Goal: Task Accomplishment & Management: Complete application form

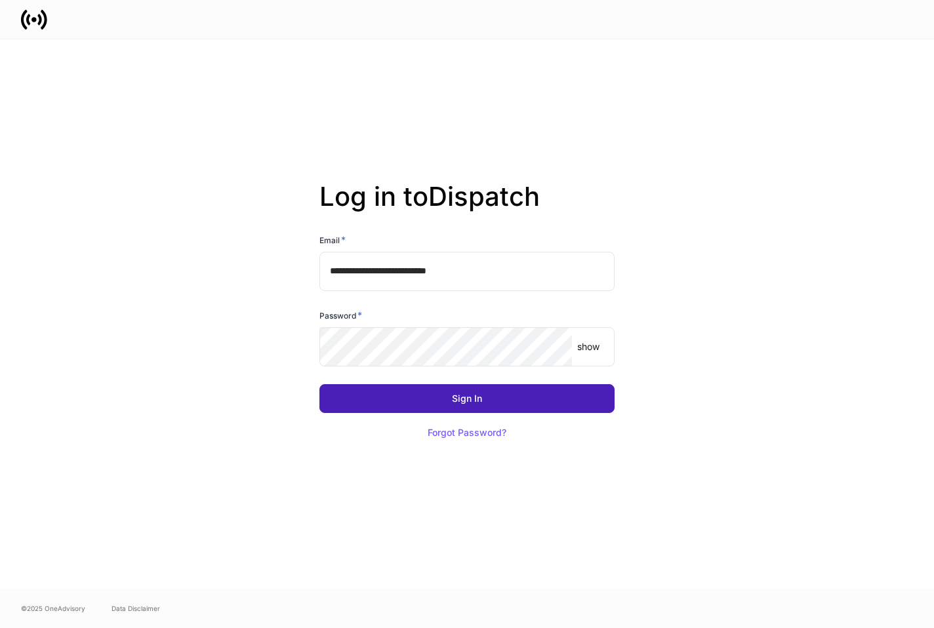
click at [510, 411] on button "Sign In" at bounding box center [466, 398] width 295 height 29
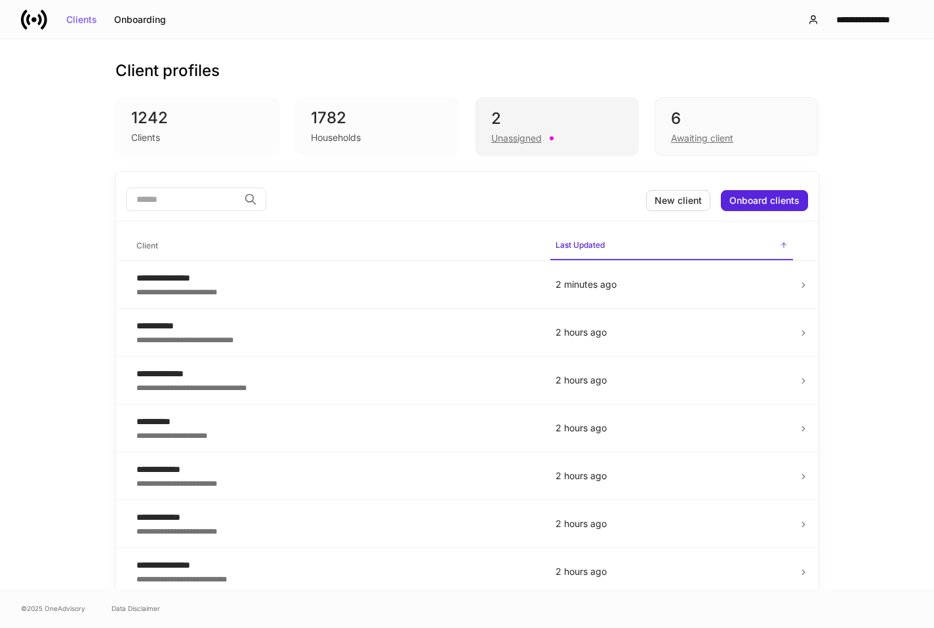
click at [502, 139] on div "Unassigned" at bounding box center [516, 138] width 50 height 13
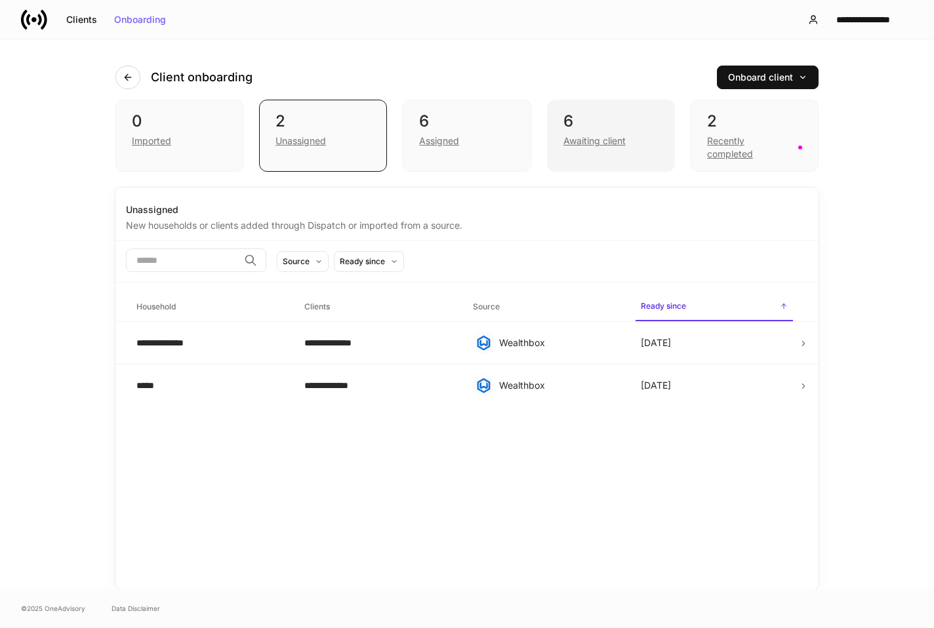
click at [568, 118] on div "6" at bounding box center [610, 121] width 95 height 21
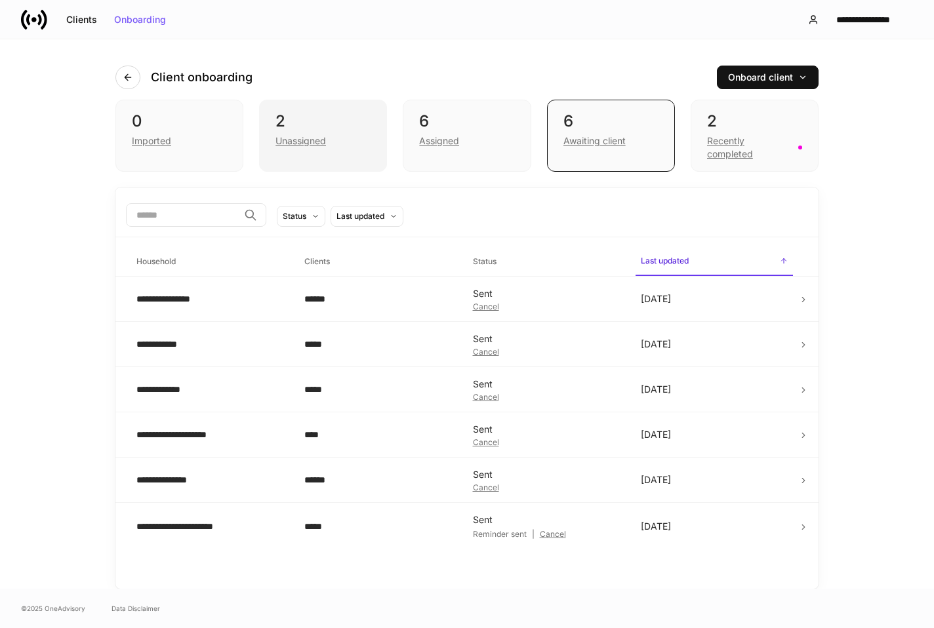
click at [308, 115] on div "2" at bounding box center [322, 121] width 95 height 21
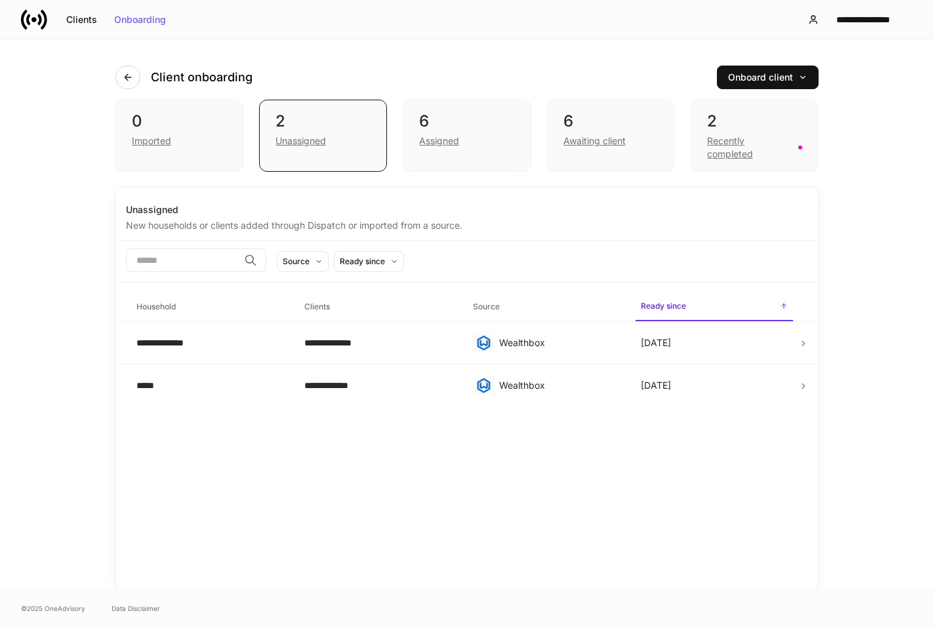
click at [458, 93] on div "Client onboarding Onboard client" at bounding box center [466, 69] width 703 height 60
click at [466, 119] on div "6" at bounding box center [466, 121] width 95 height 21
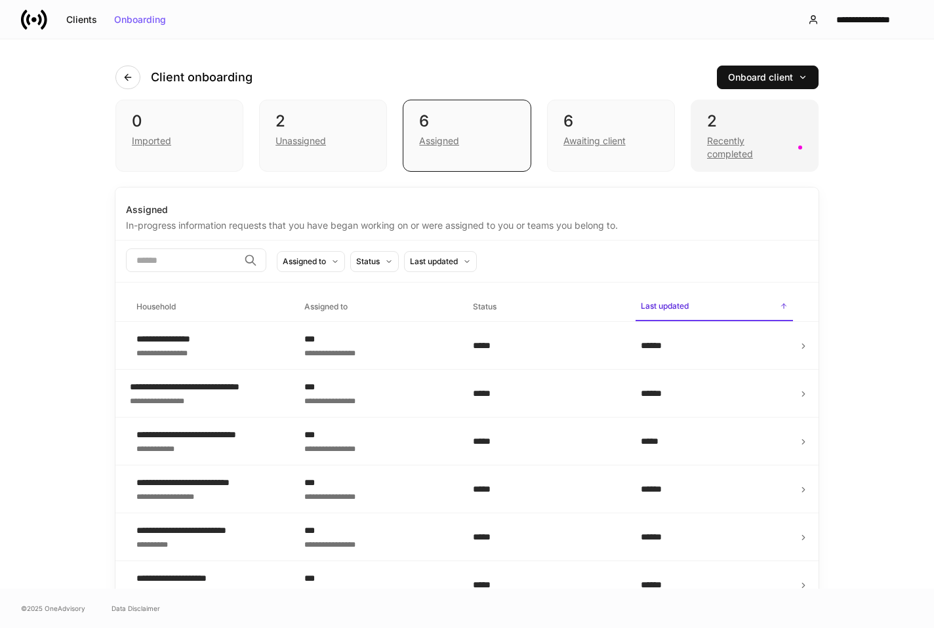
click at [742, 125] on div "2" at bounding box center [754, 121] width 95 height 21
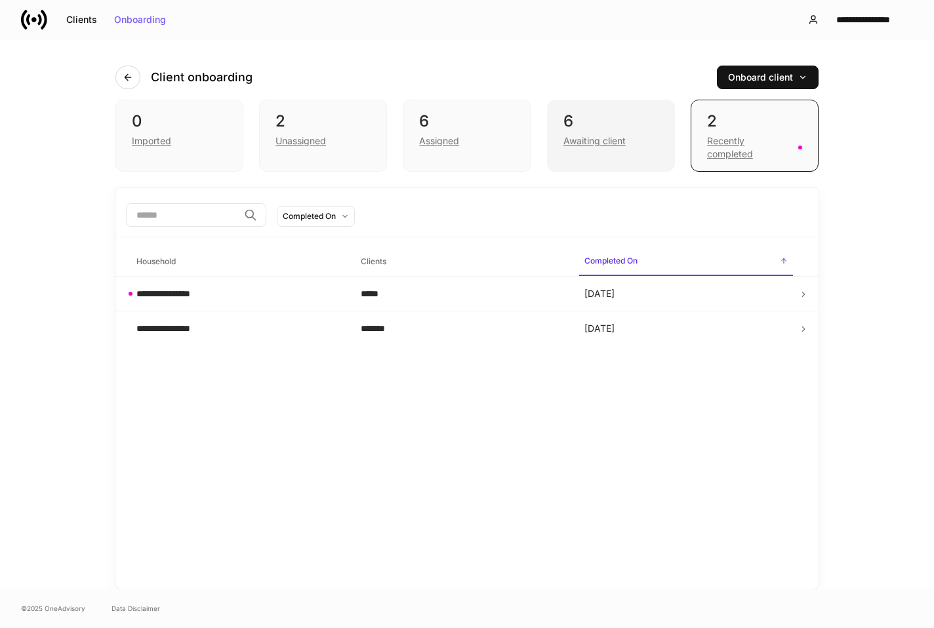
click at [565, 113] on div "6" at bounding box center [610, 121] width 95 height 21
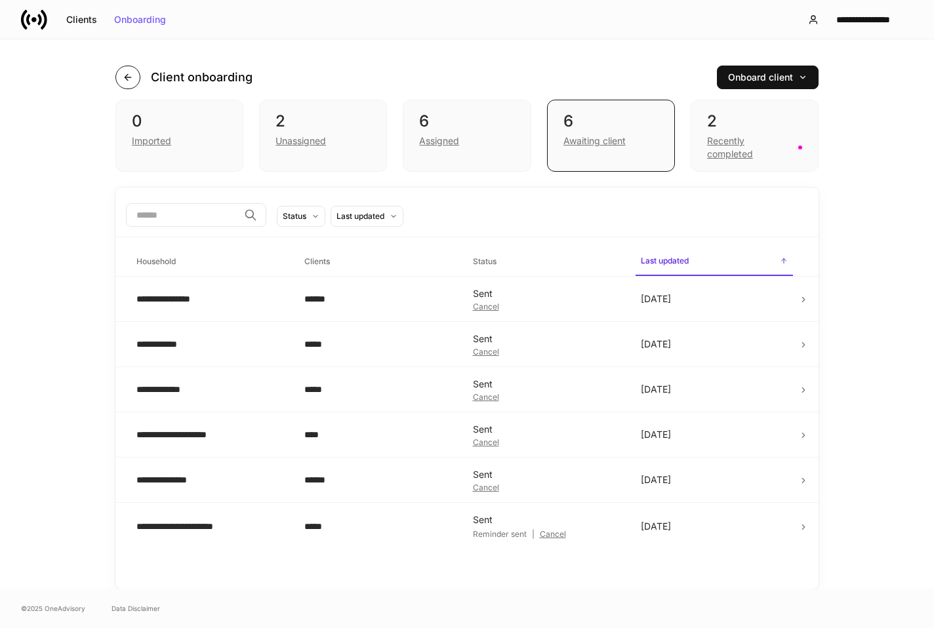
click at [125, 74] on icon "button" at bounding box center [128, 77] width 10 height 10
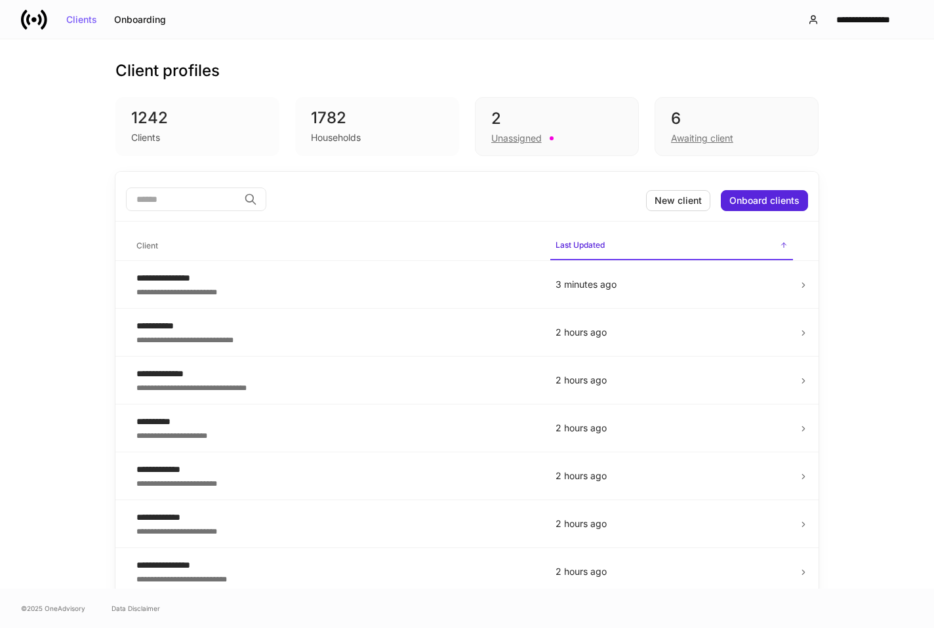
click at [191, 207] on input "search" at bounding box center [182, 200] width 113 height 24
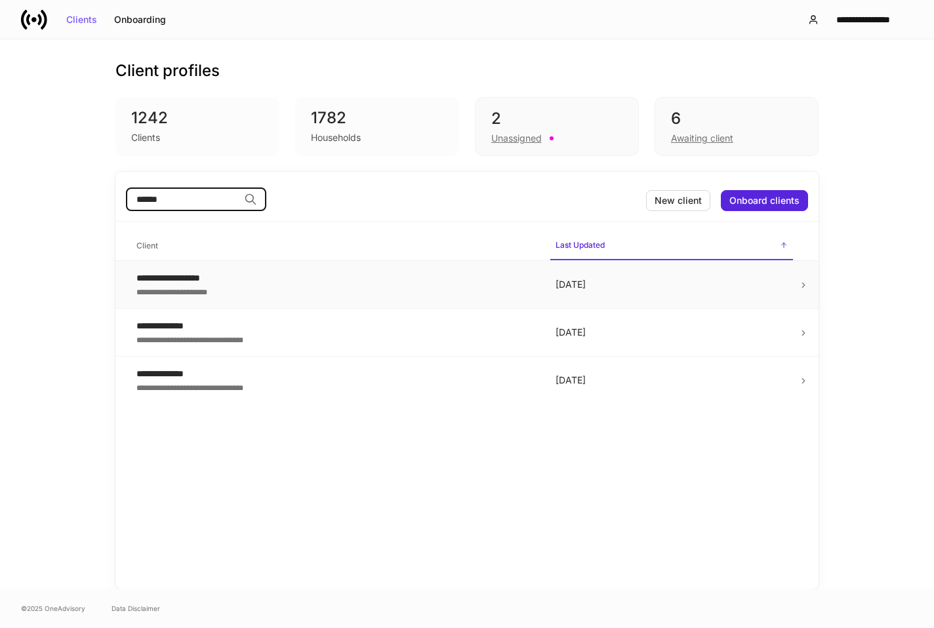
type input "******"
click at [278, 285] on div "**********" at bounding box center [335, 291] width 398 height 13
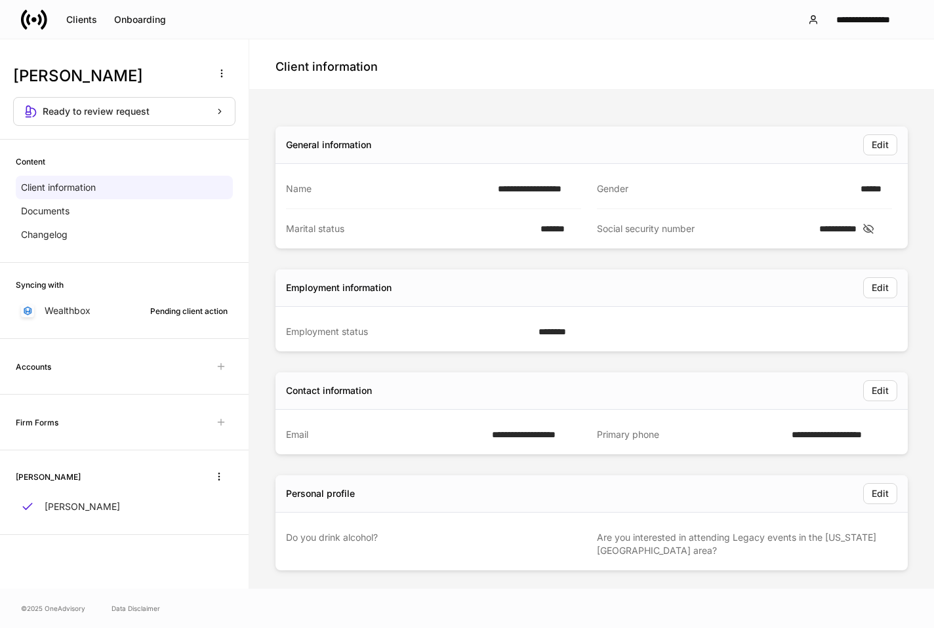
scroll to position [8, 0]
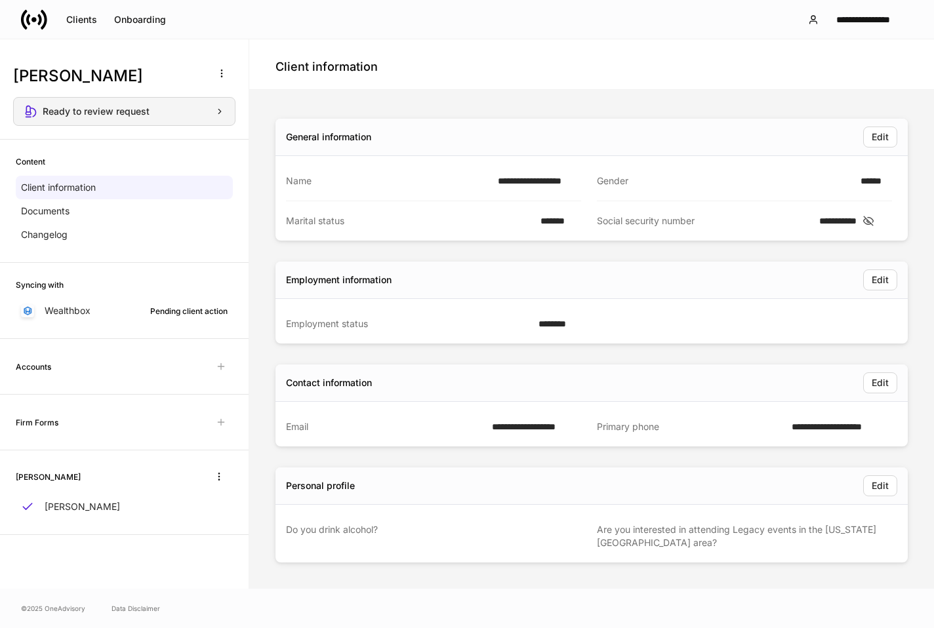
click at [115, 119] on button "Ready to review request" at bounding box center [124, 111] width 222 height 29
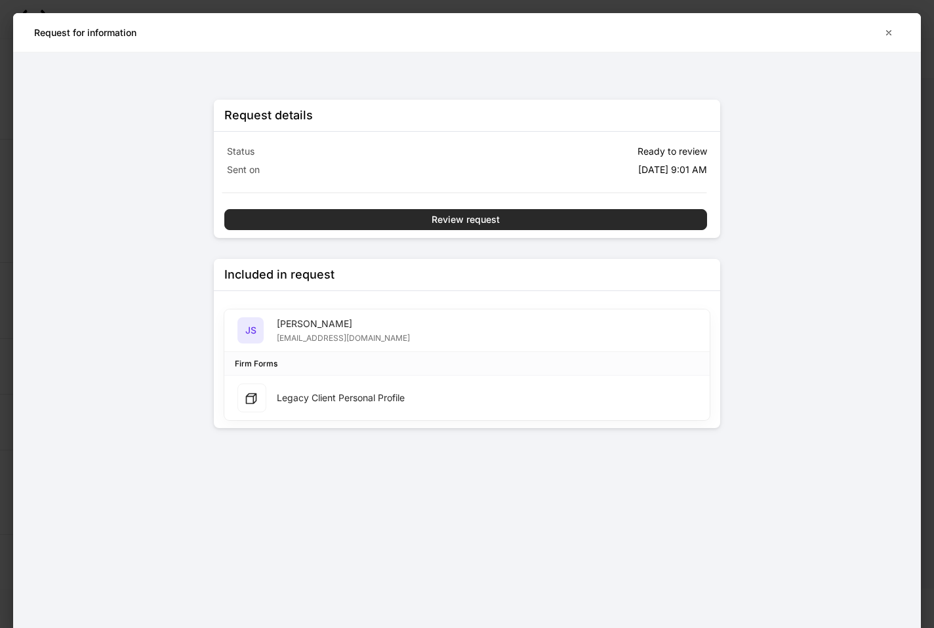
click at [403, 219] on button "Review request" at bounding box center [465, 219] width 483 height 21
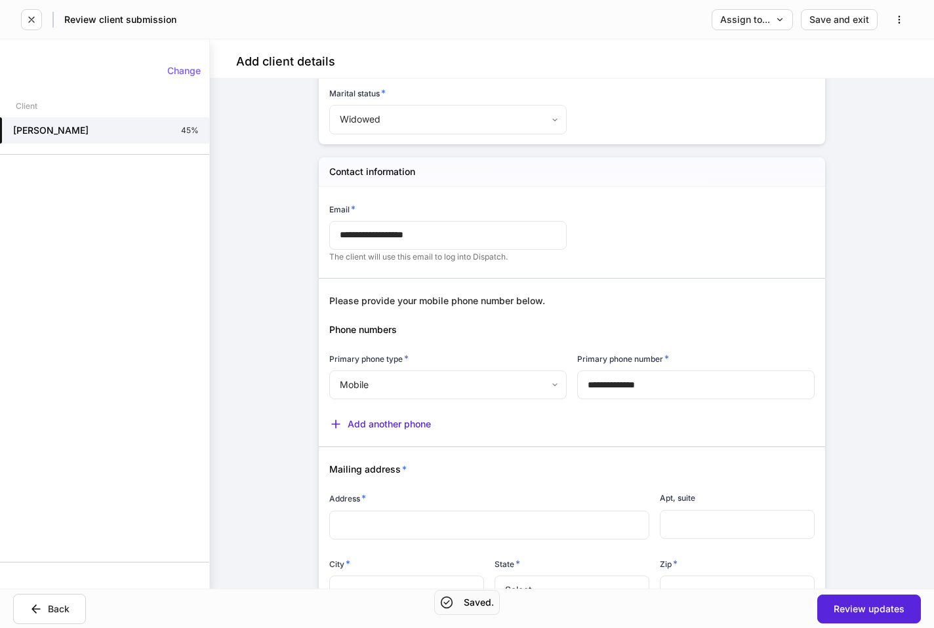
scroll to position [393, 0]
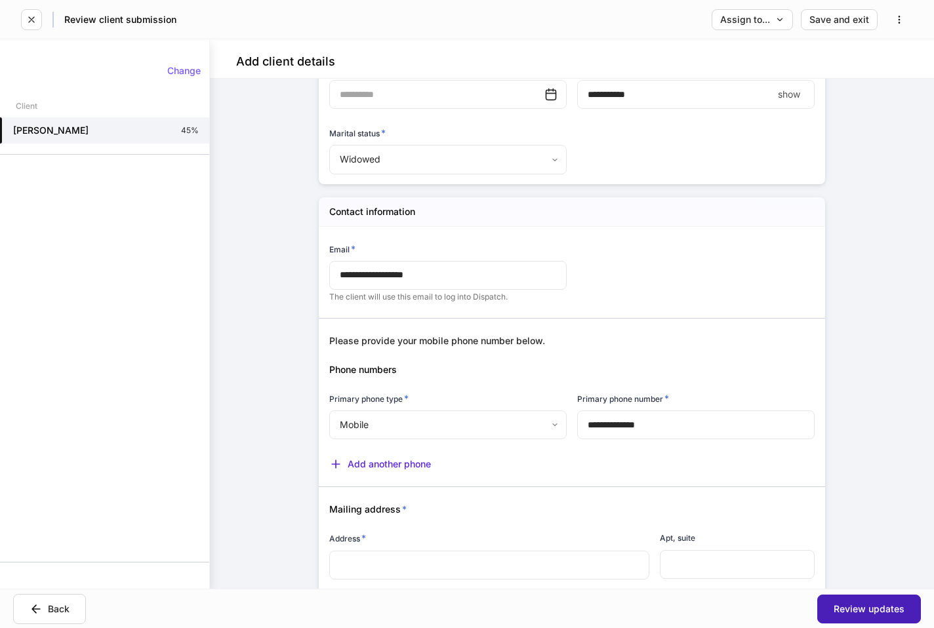
click at [845, 595] on button "Review updates" at bounding box center [869, 609] width 104 height 29
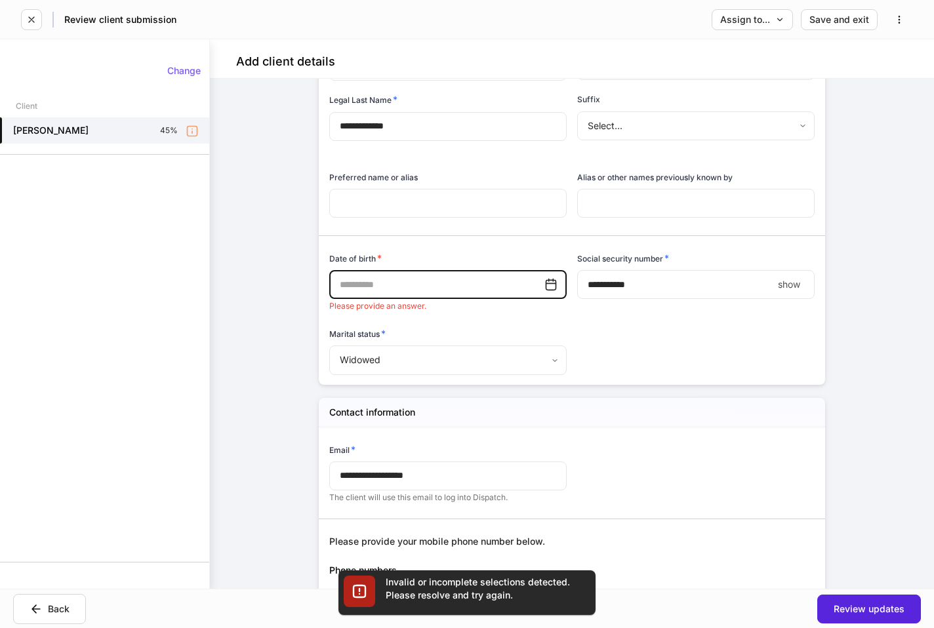
scroll to position [154, 0]
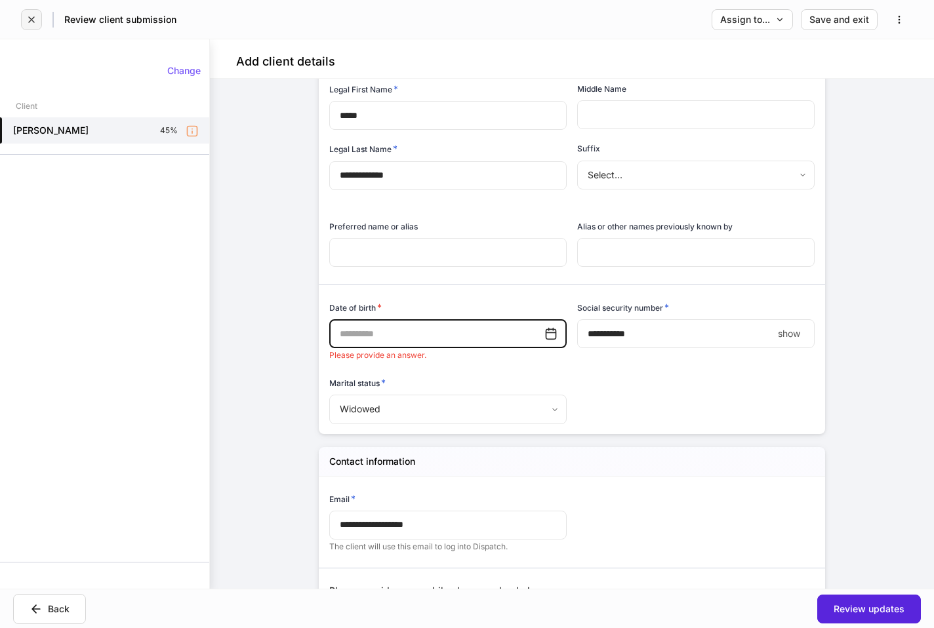
click at [35, 17] on icon "button" at bounding box center [31, 19] width 10 height 10
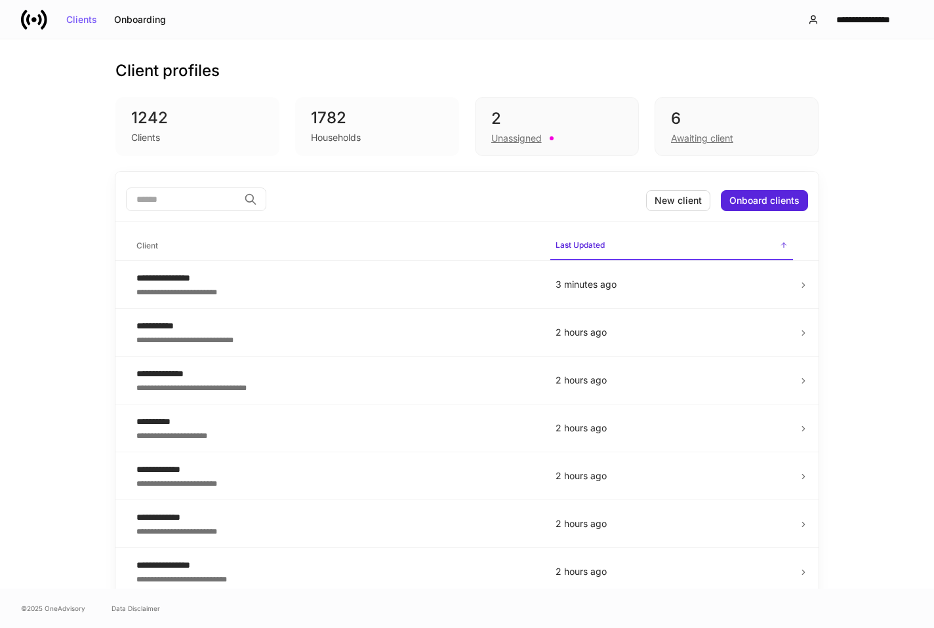
click at [184, 196] on input "search" at bounding box center [182, 200] width 113 height 24
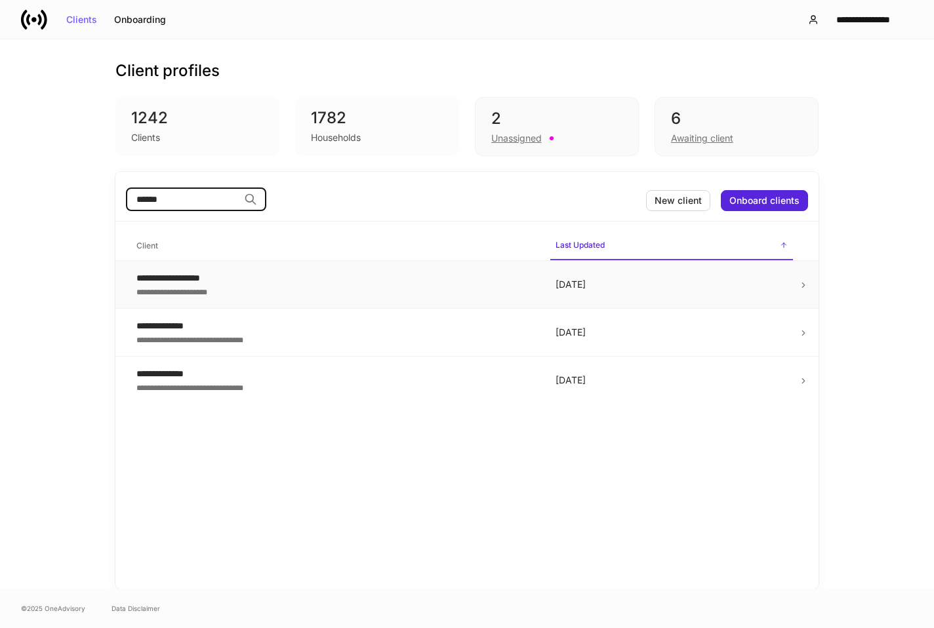
type input "******"
click at [259, 294] on div "**********" at bounding box center [335, 291] width 398 height 13
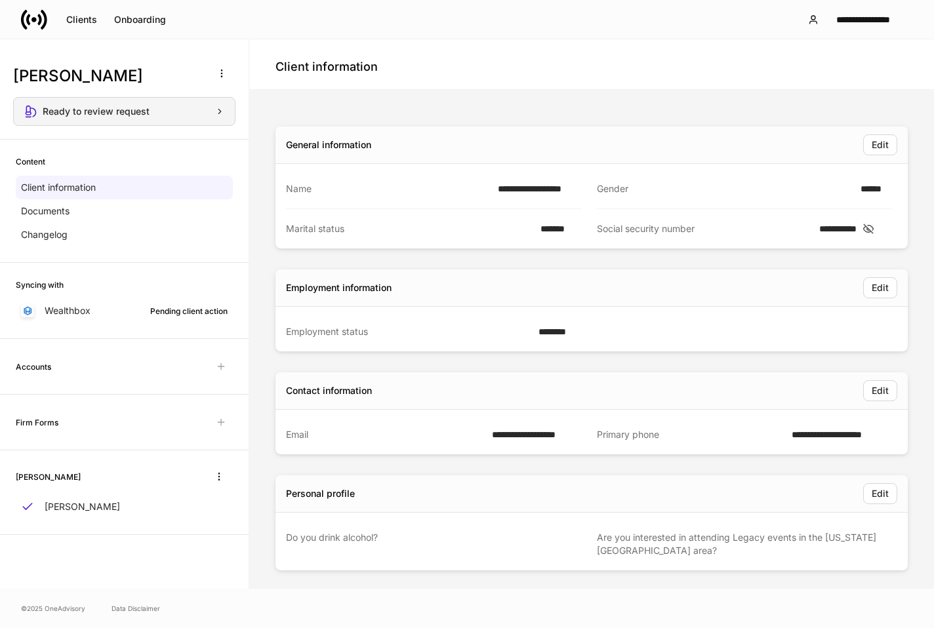
click at [171, 114] on div "Ready to review request" at bounding box center [134, 111] width 182 height 9
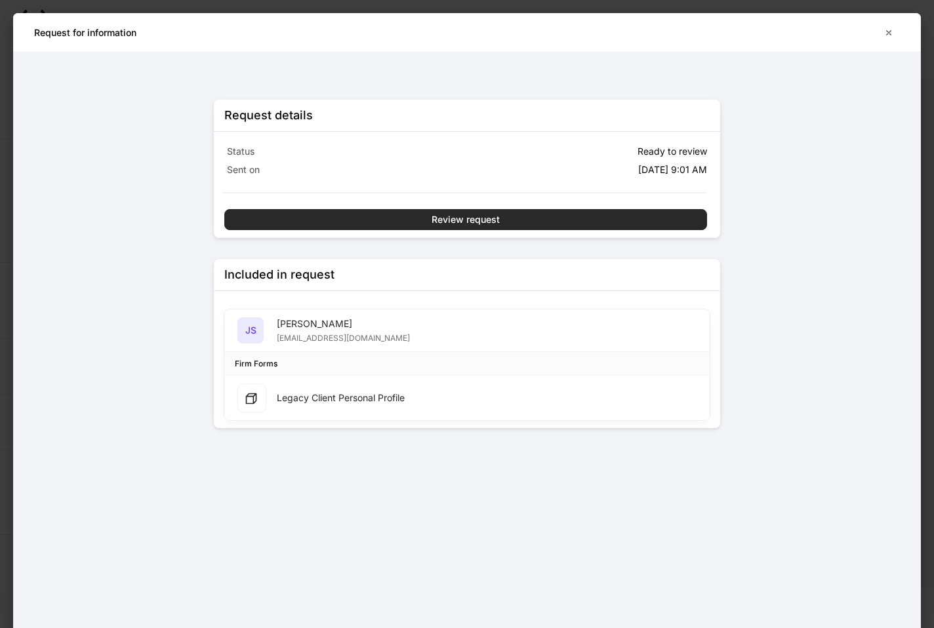
click at [569, 210] on button "Review request" at bounding box center [465, 219] width 483 height 21
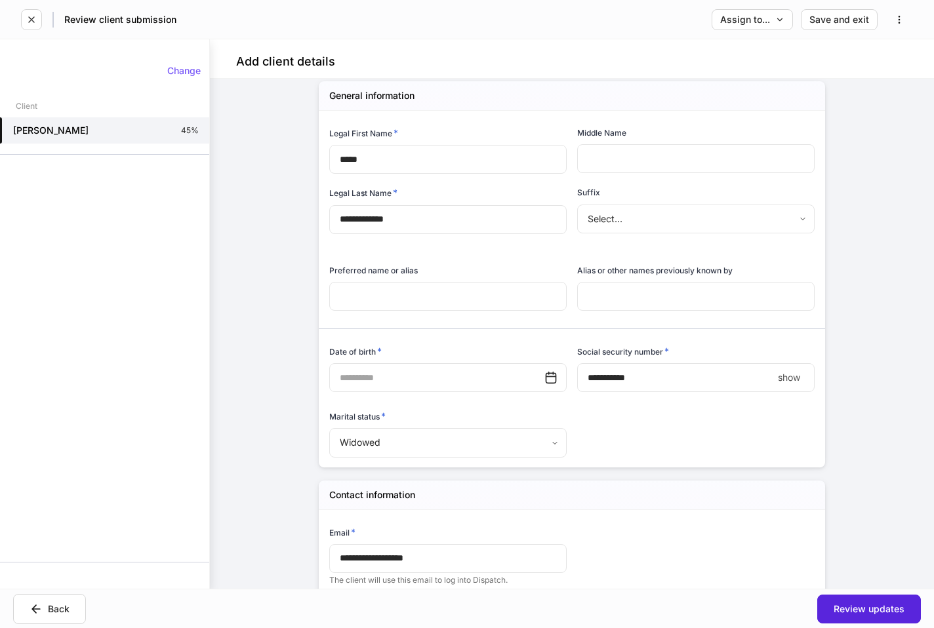
scroll to position [131, 0]
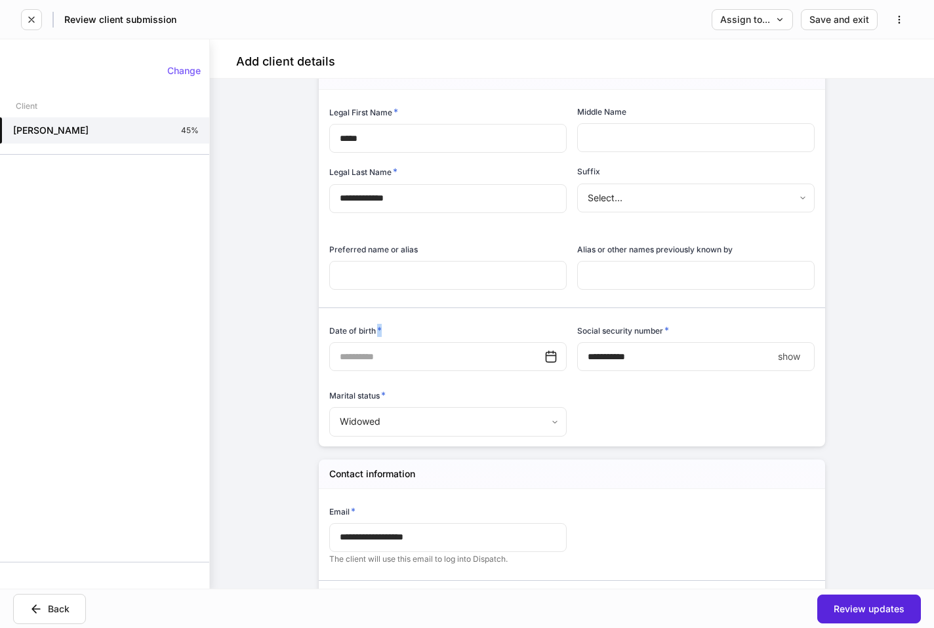
drag, startPoint x: 372, startPoint y: 328, endPoint x: 388, endPoint y: 327, distance: 16.4
click at [388, 327] on div "Date of birth *" at bounding box center [447, 333] width 237 height 18
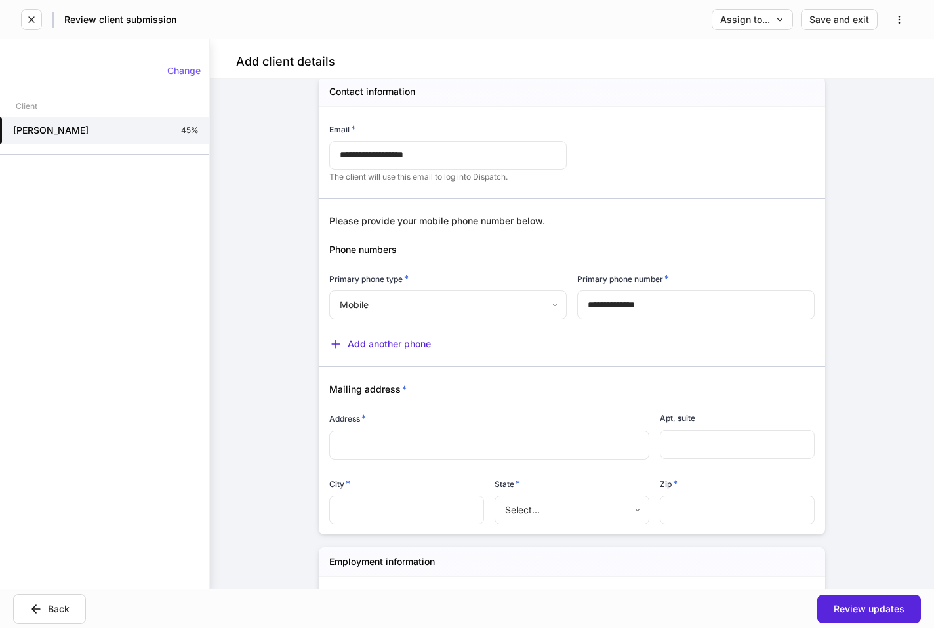
scroll to position [590, 0]
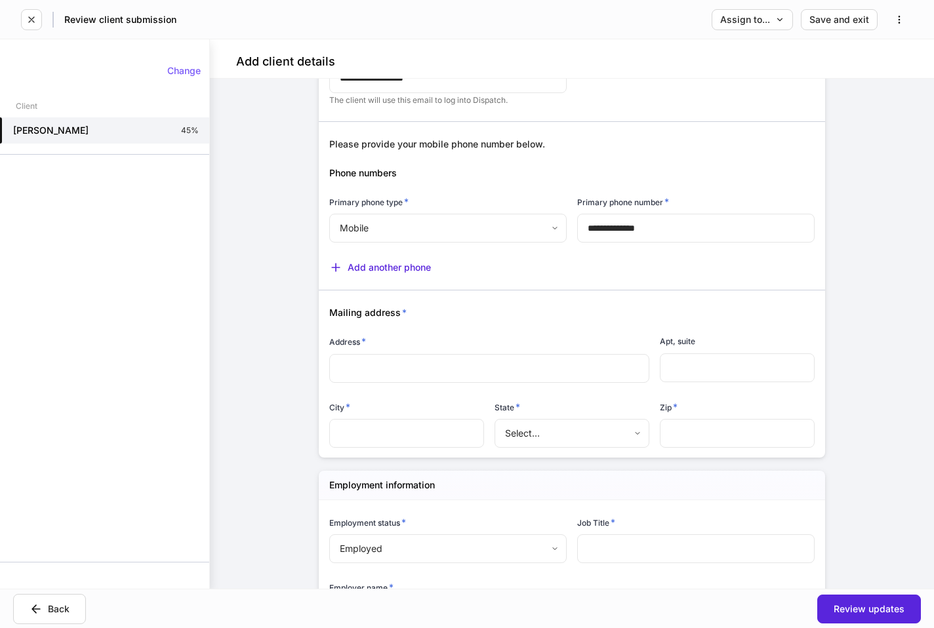
drag, startPoint x: 374, startPoint y: 350, endPoint x: 460, endPoint y: 347, distance: 85.3
click at [460, 347] on div "Address *" at bounding box center [489, 344] width 320 height 18
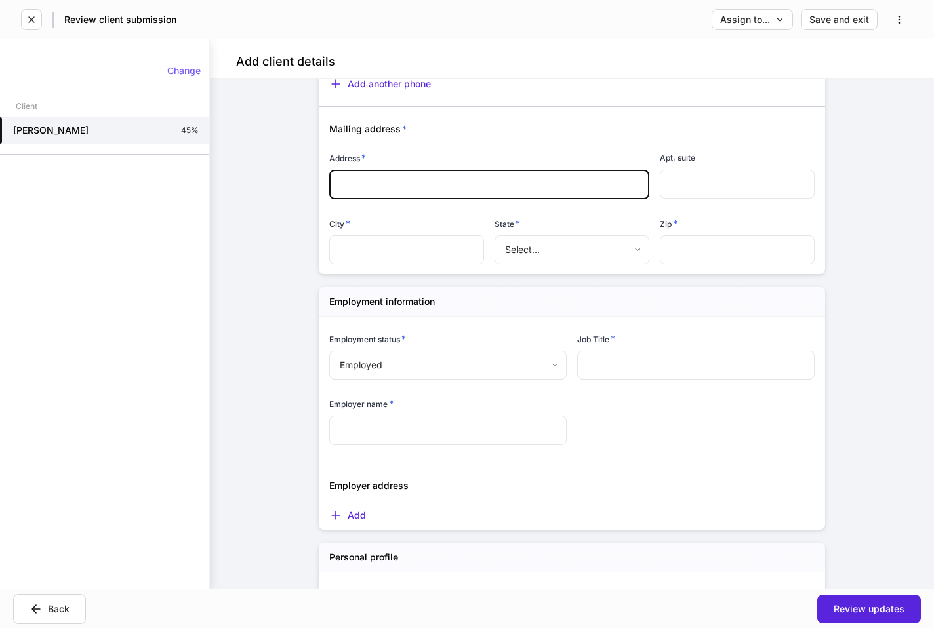
scroll to position [787, 0]
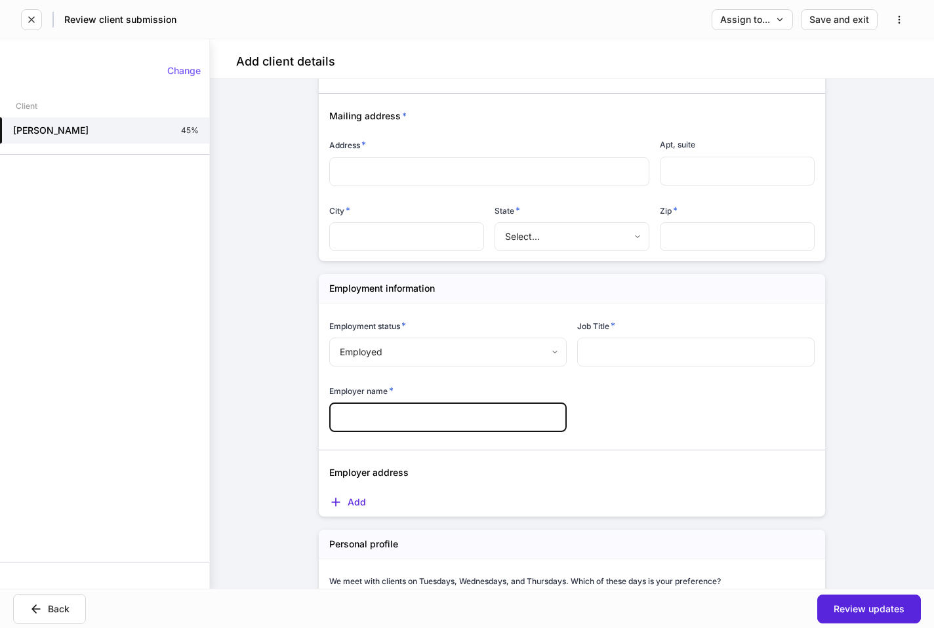
drag, startPoint x: 430, startPoint y: 414, endPoint x: 507, endPoint y: 428, distance: 78.7
click at [507, 428] on input "text" at bounding box center [447, 417] width 237 height 29
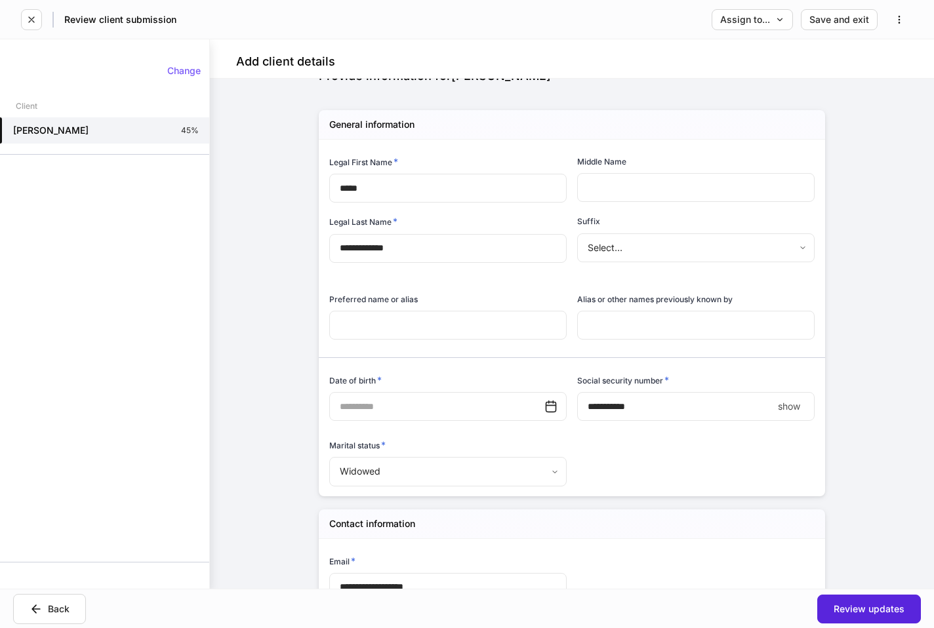
scroll to position [66, 0]
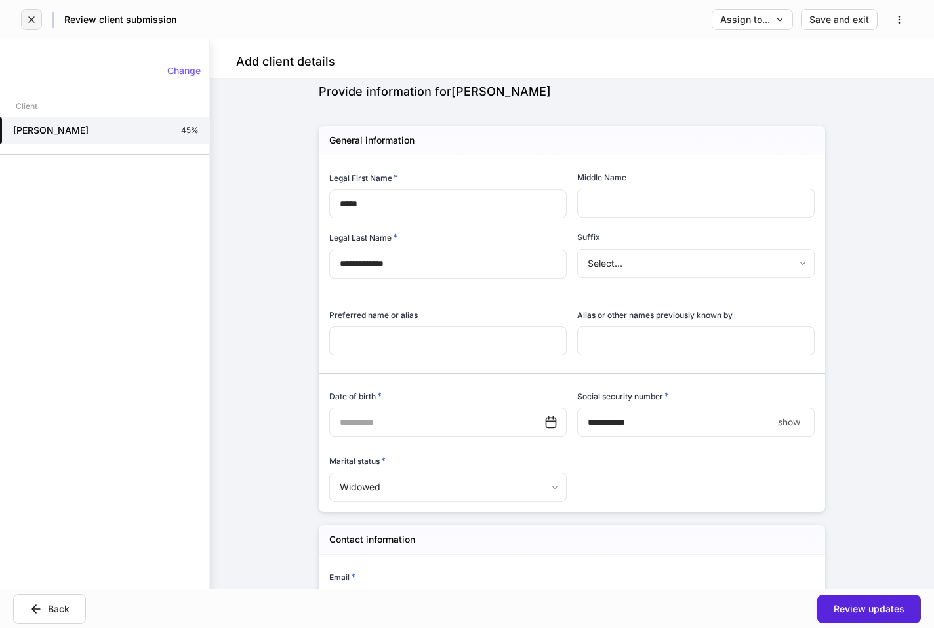
click at [31, 20] on icon "button" at bounding box center [31, 19] width 5 height 5
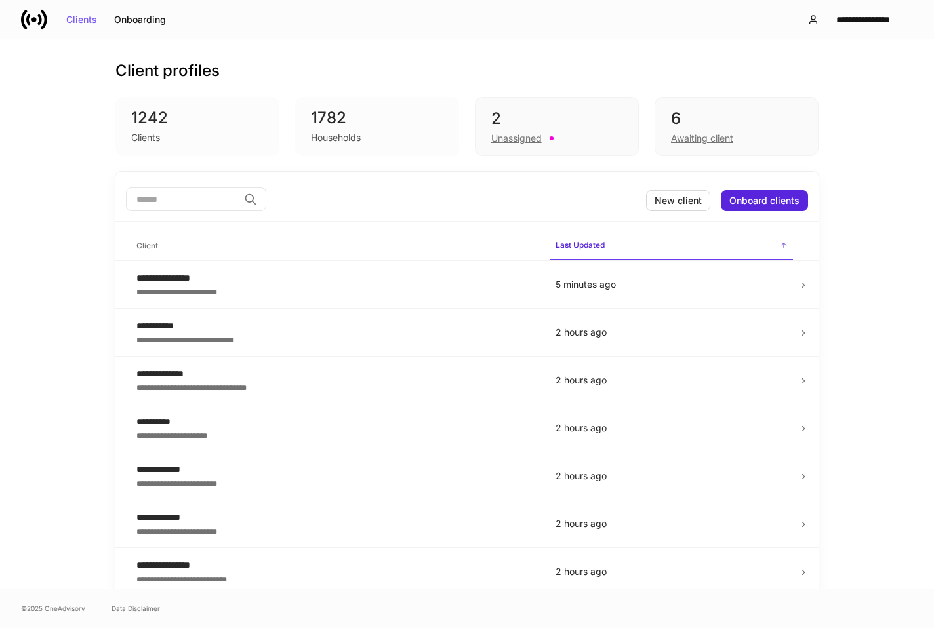
click at [885, 125] on div "**********" at bounding box center [467, 314] width 934 height 550
